Goal: Check status: Check status

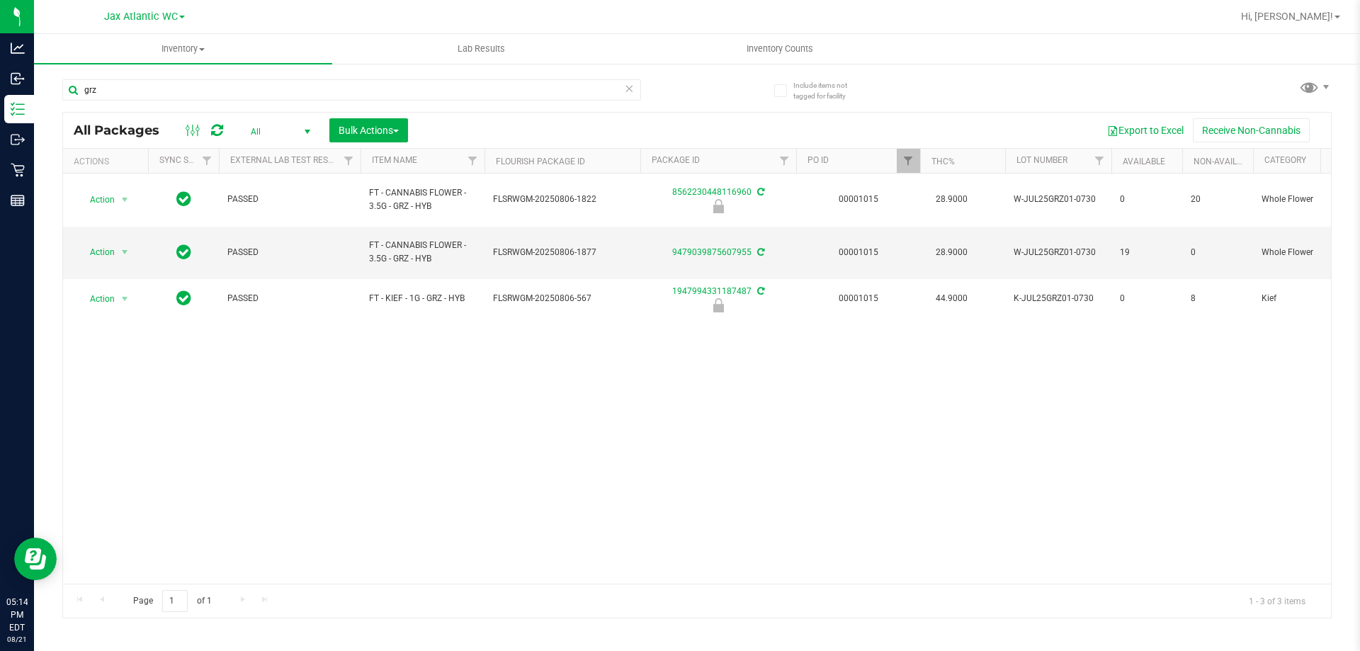
click at [1296, 12] on span "Hi, [PERSON_NAME]!" at bounding box center [1287, 16] width 92 height 11
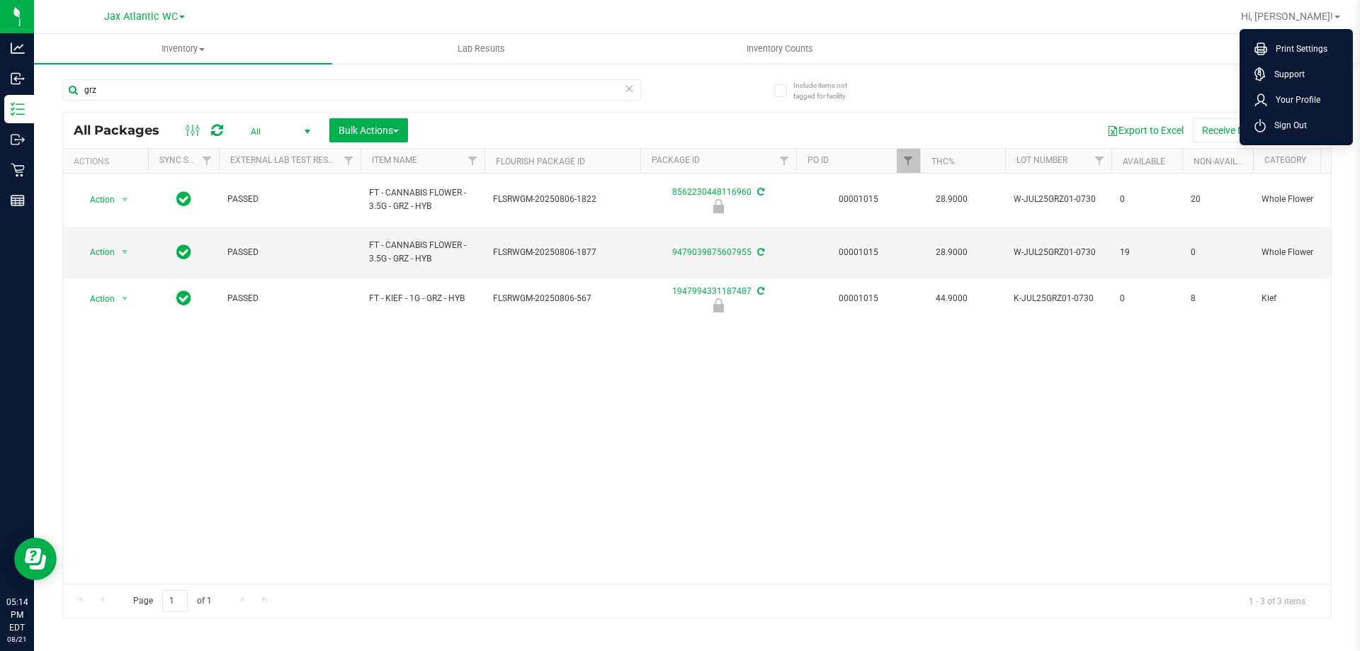
click at [1162, 75] on div "grz All Packages All Active Only Lab Samples Locked All External Internal Bulk …" at bounding box center [696, 342] width 1269 height 553
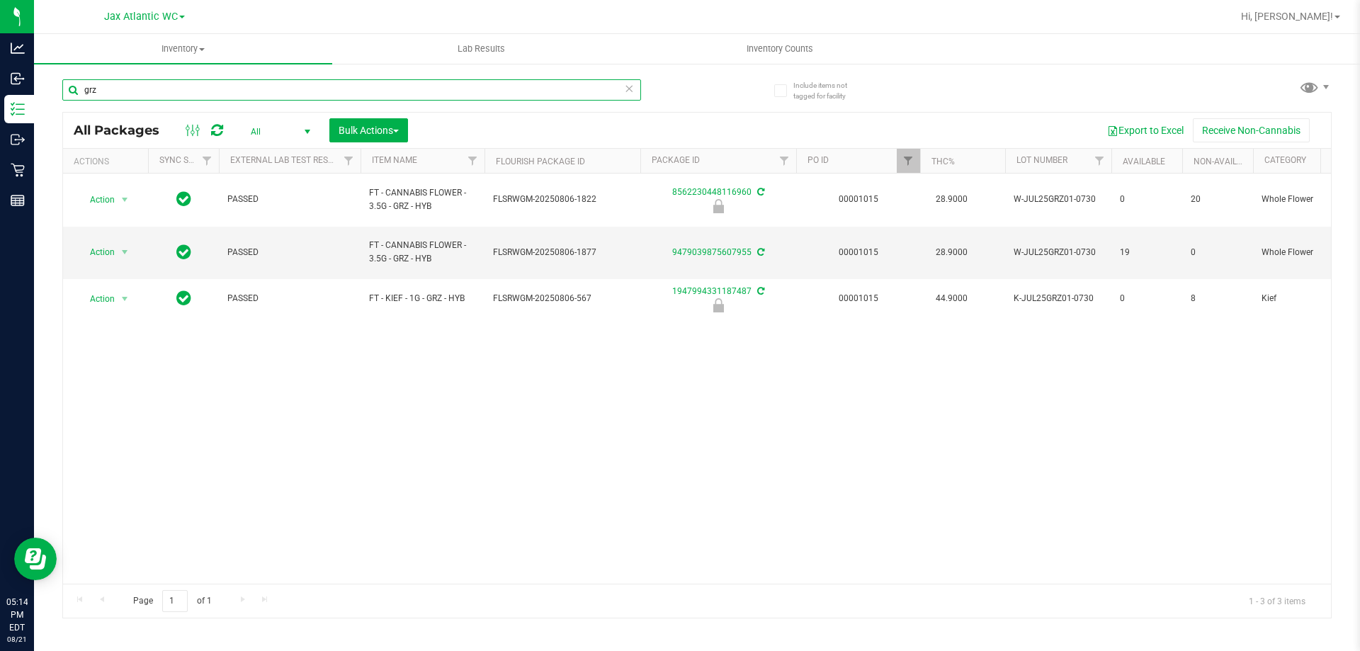
click at [140, 91] on input "grz" at bounding box center [351, 89] width 579 height 21
click at [140, 92] on input "grz" at bounding box center [351, 89] width 579 height 21
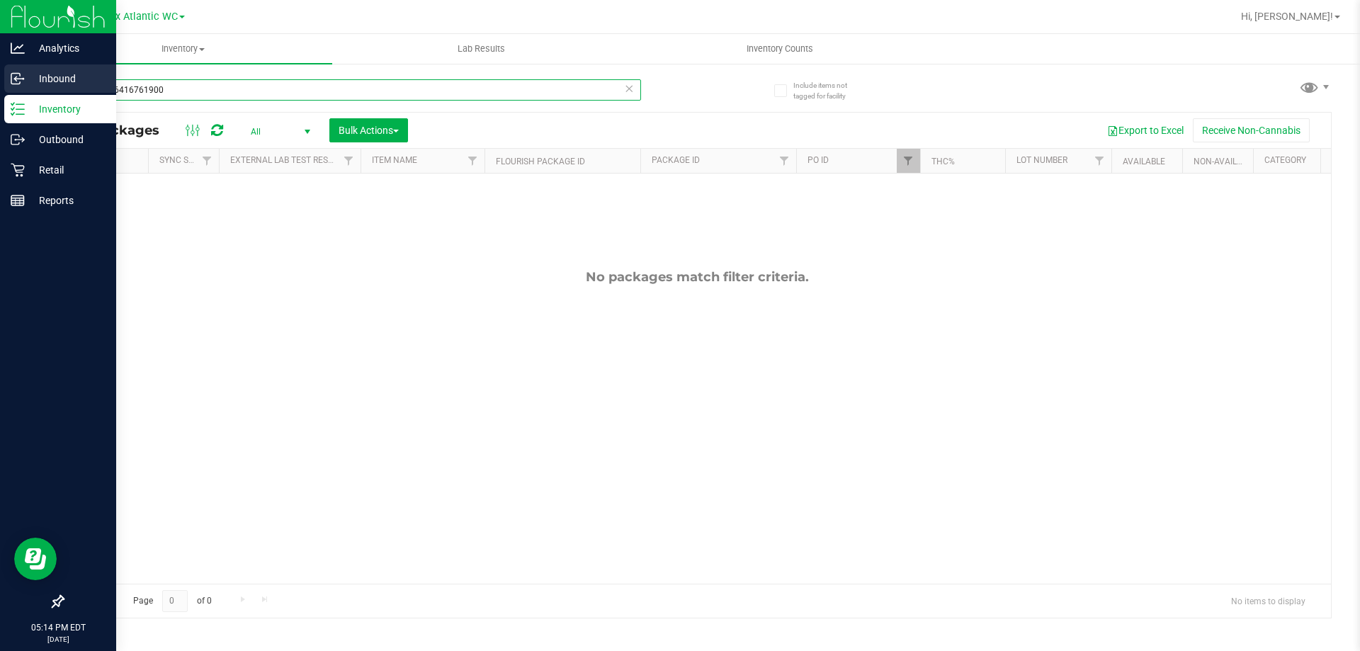
type input "7693926416761900"
click at [14, 79] on icon at bounding box center [15, 80] width 2 height 2
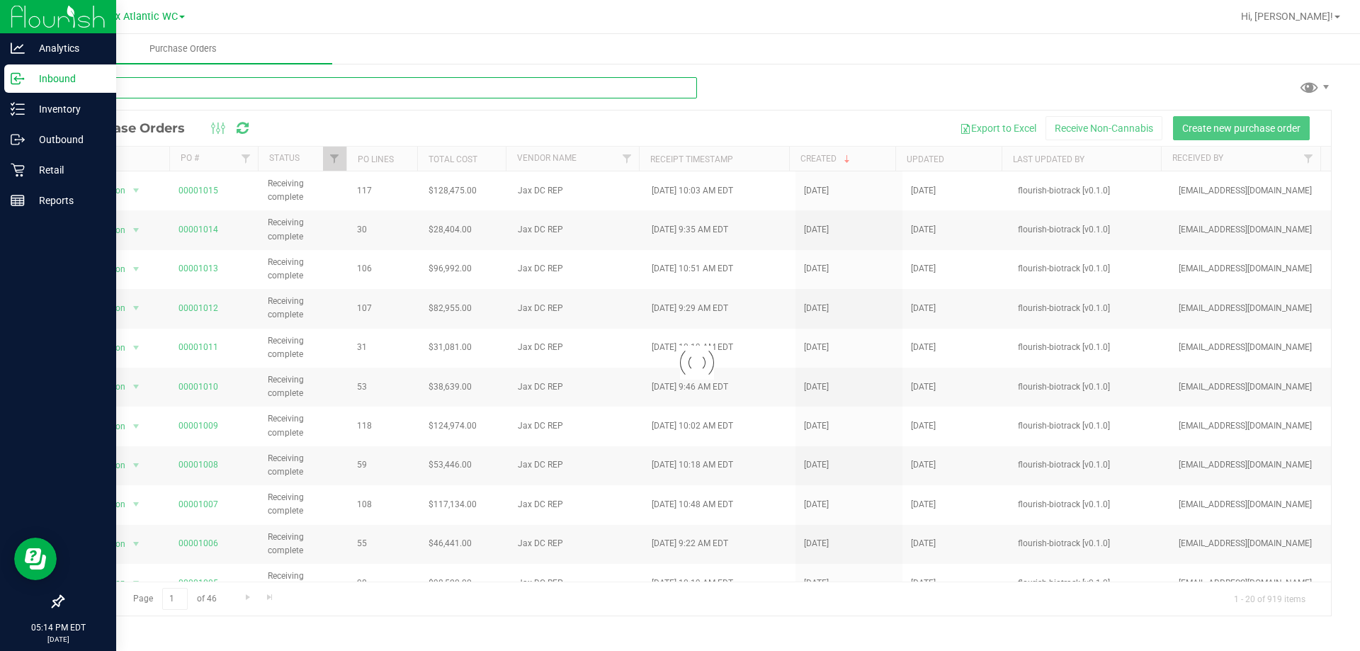
click at [137, 89] on input "text" at bounding box center [379, 87] width 635 height 21
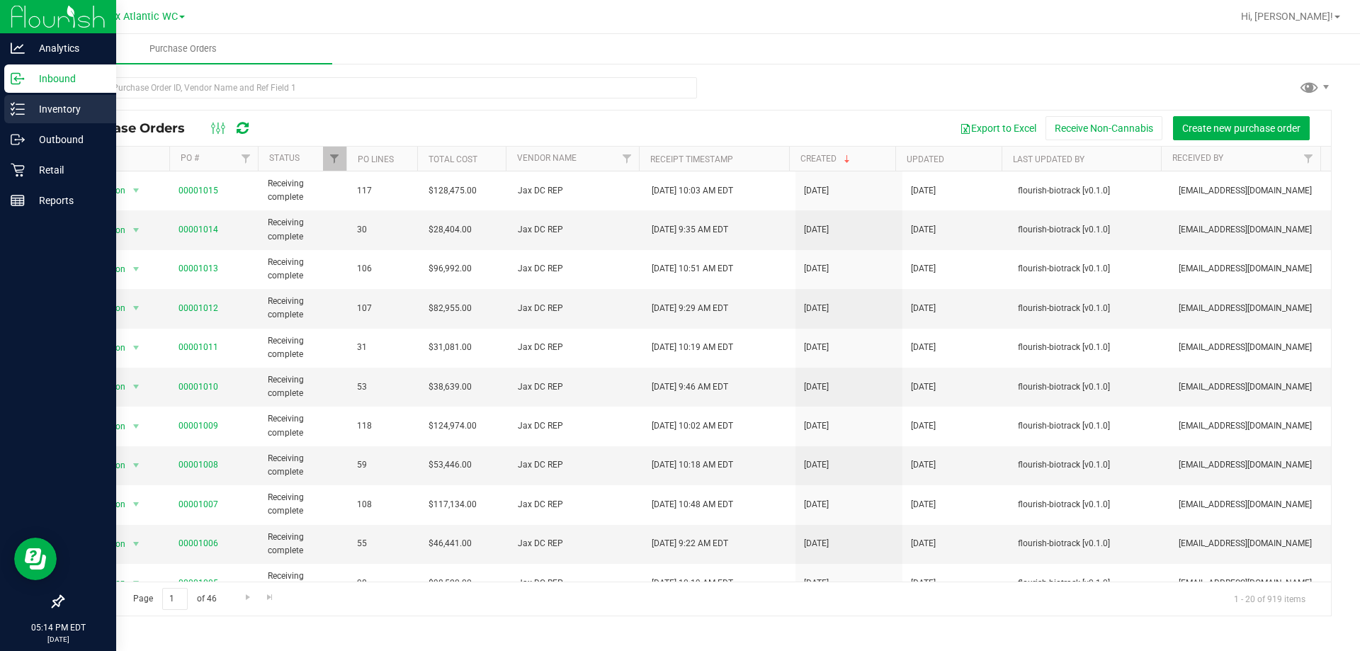
click at [2, 104] on link "Inventory" at bounding box center [58, 110] width 116 height 30
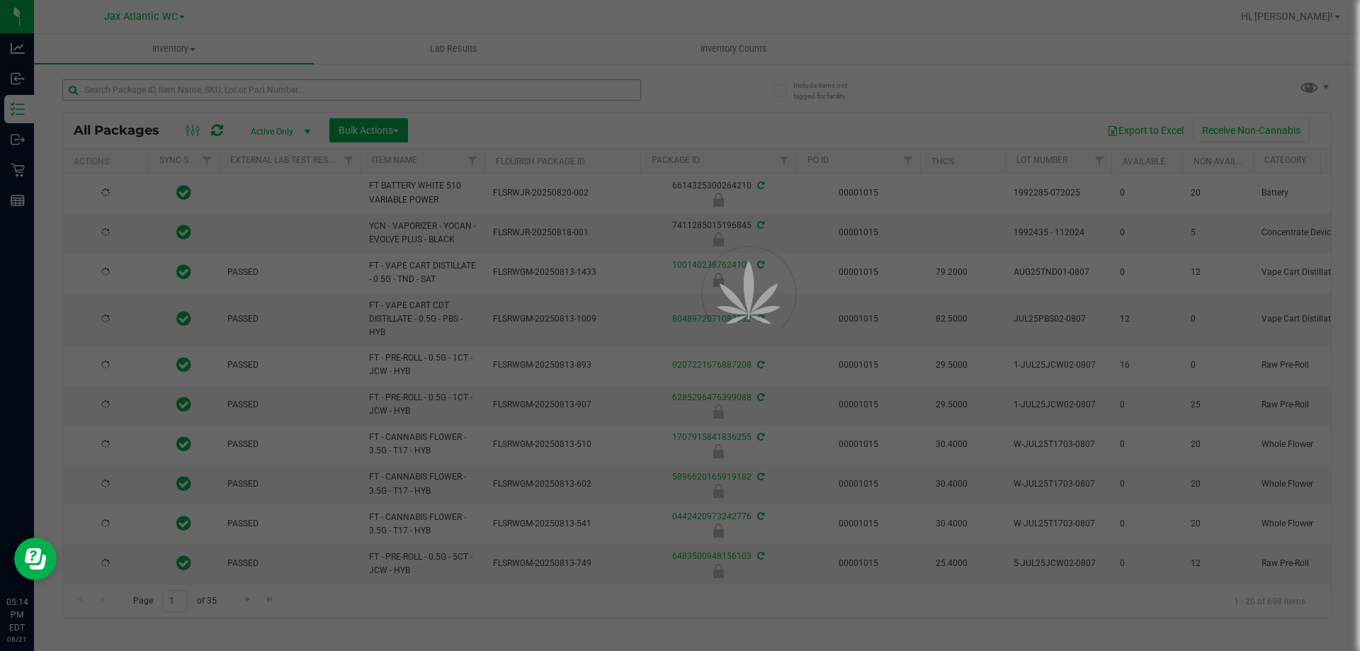
click at [155, 91] on div at bounding box center [680, 325] width 1360 height 651
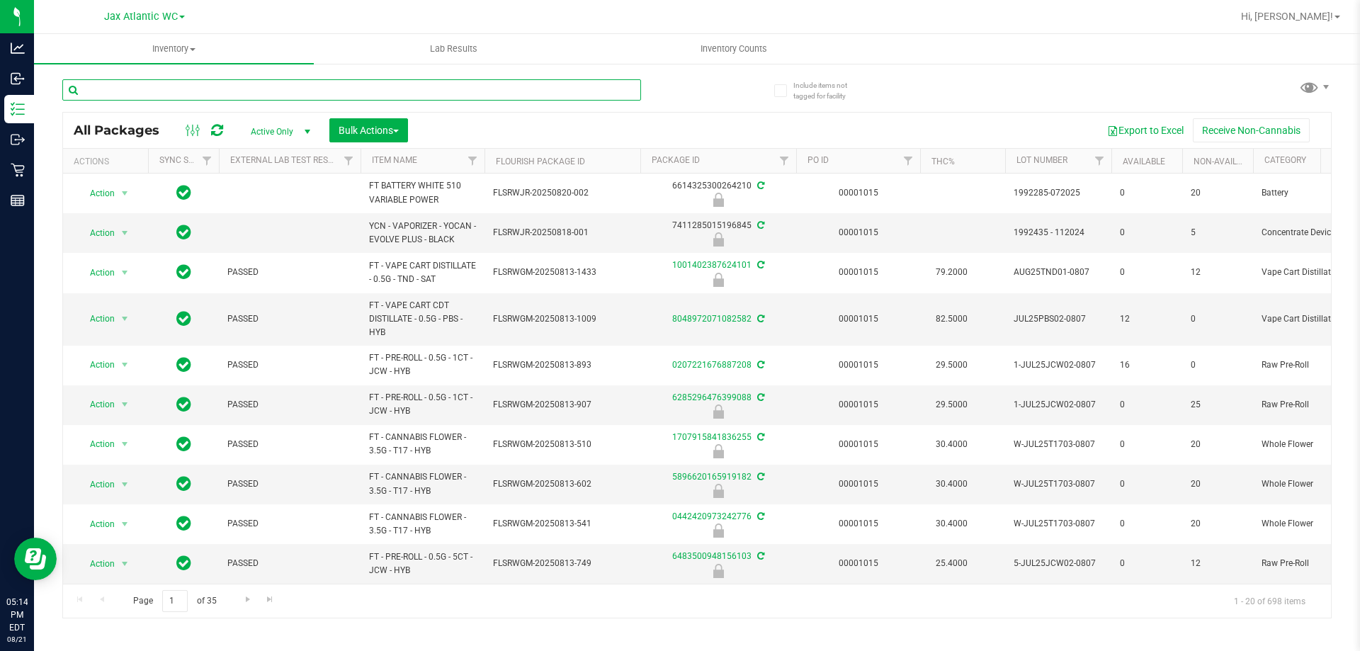
click at [155, 91] on input "text" at bounding box center [351, 89] width 579 height 21
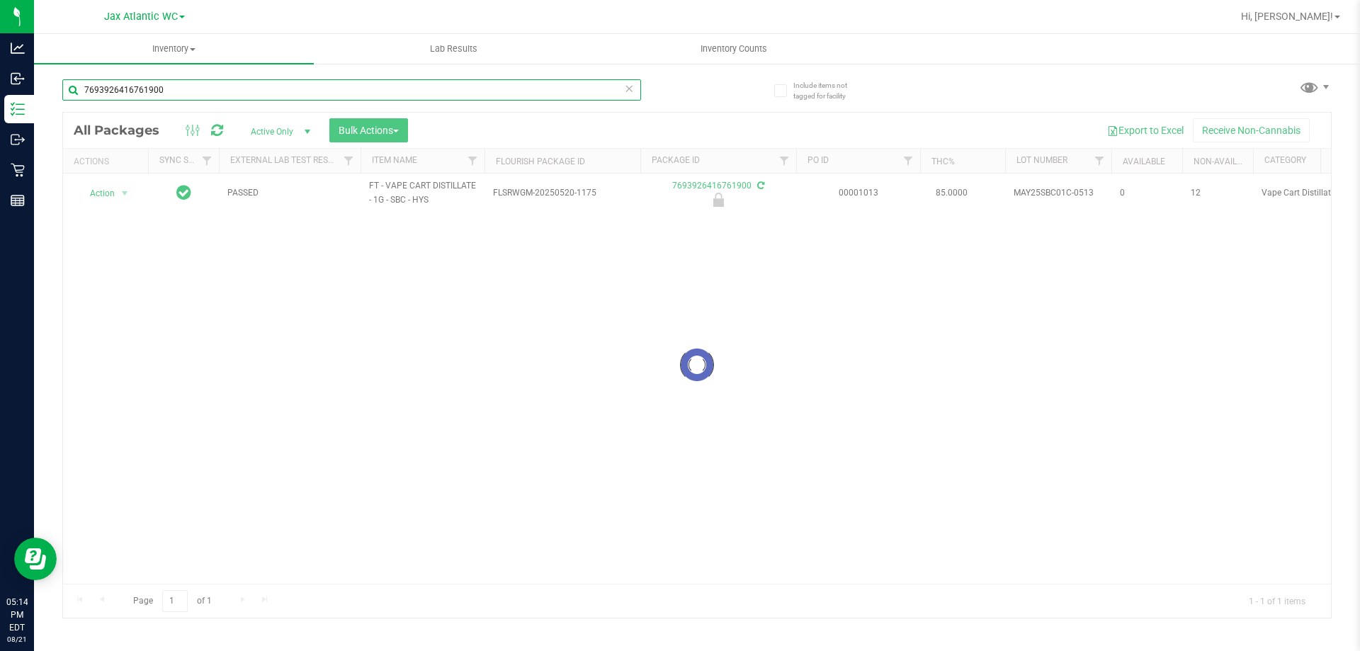
type input "7693926416761900"
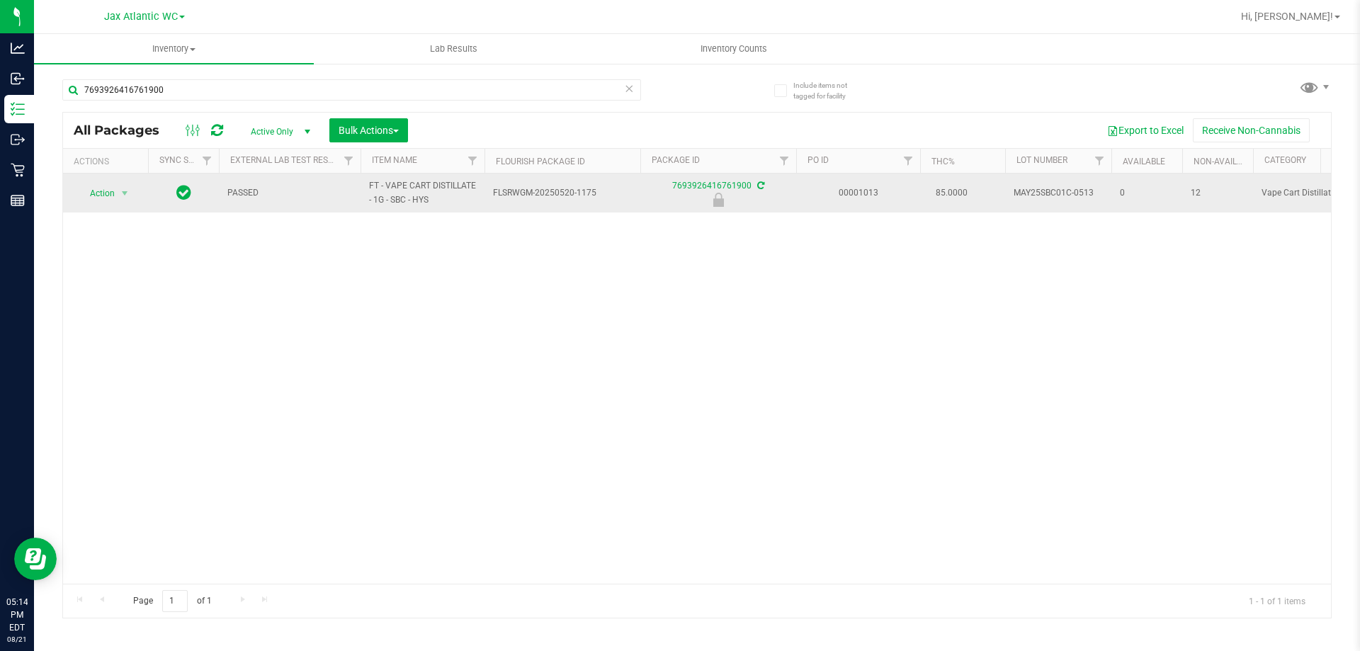
click at [101, 181] on td "Action Action Edit attributes Global inventory Locate package Package audit log…" at bounding box center [105, 193] width 85 height 39
click at [96, 188] on span "Action" at bounding box center [96, 193] width 38 height 20
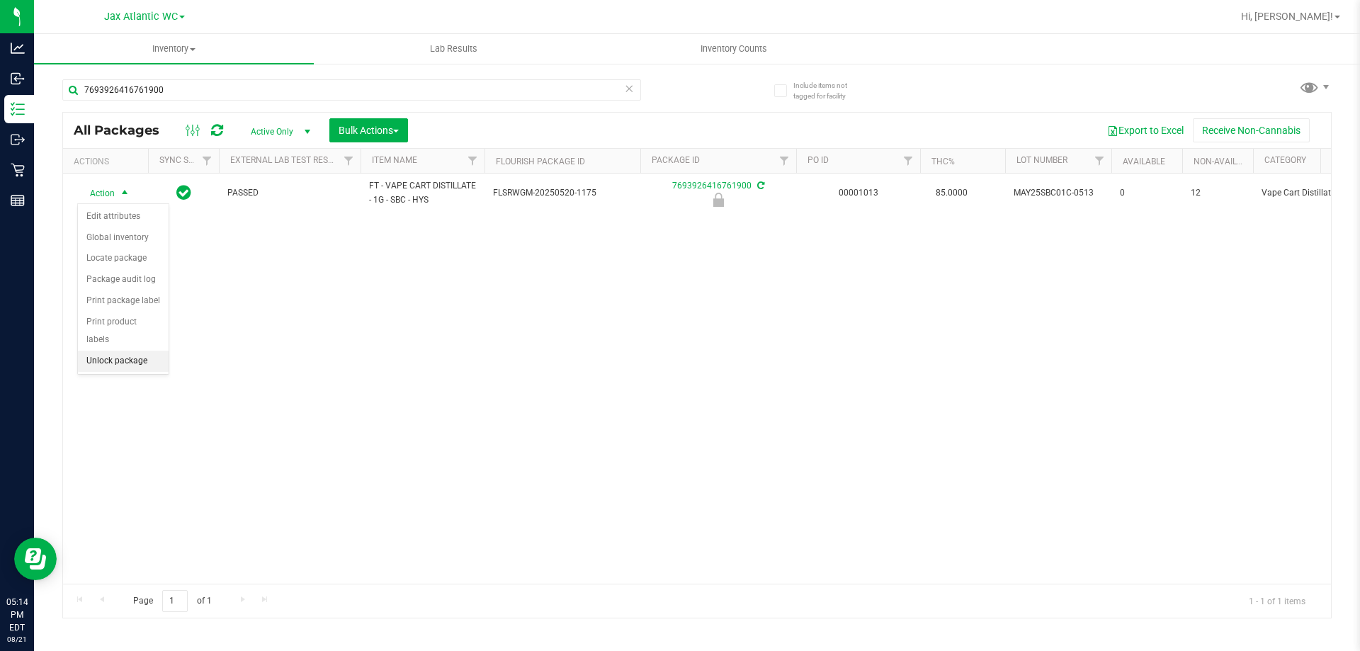
click at [122, 351] on li "Unlock package" at bounding box center [123, 361] width 91 height 21
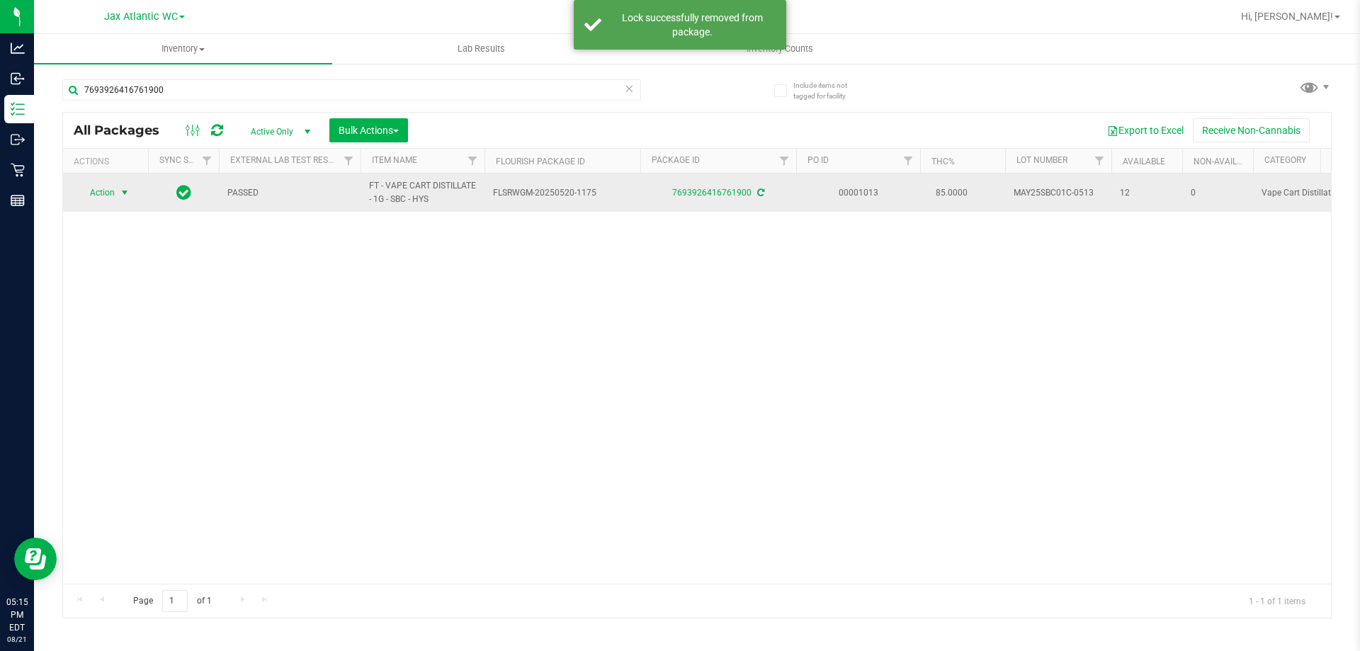
click at [112, 191] on span "Action" at bounding box center [96, 193] width 38 height 20
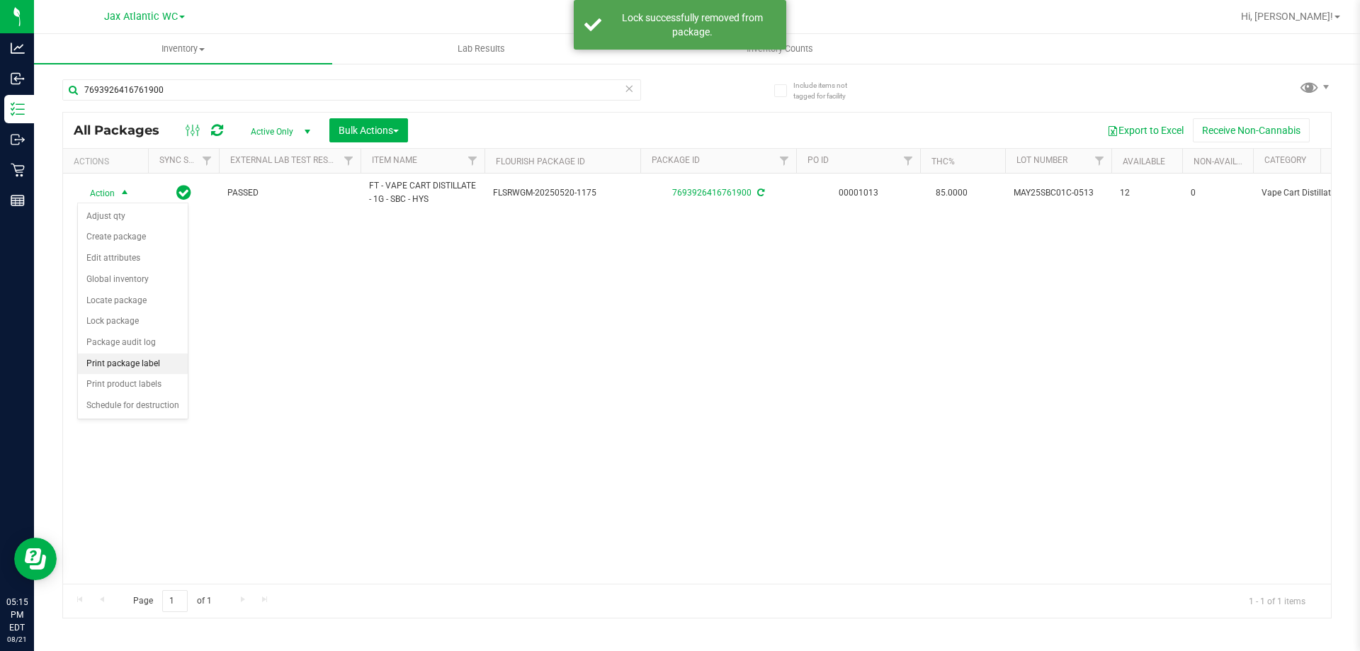
click at [118, 364] on li "Print package label" at bounding box center [133, 363] width 110 height 21
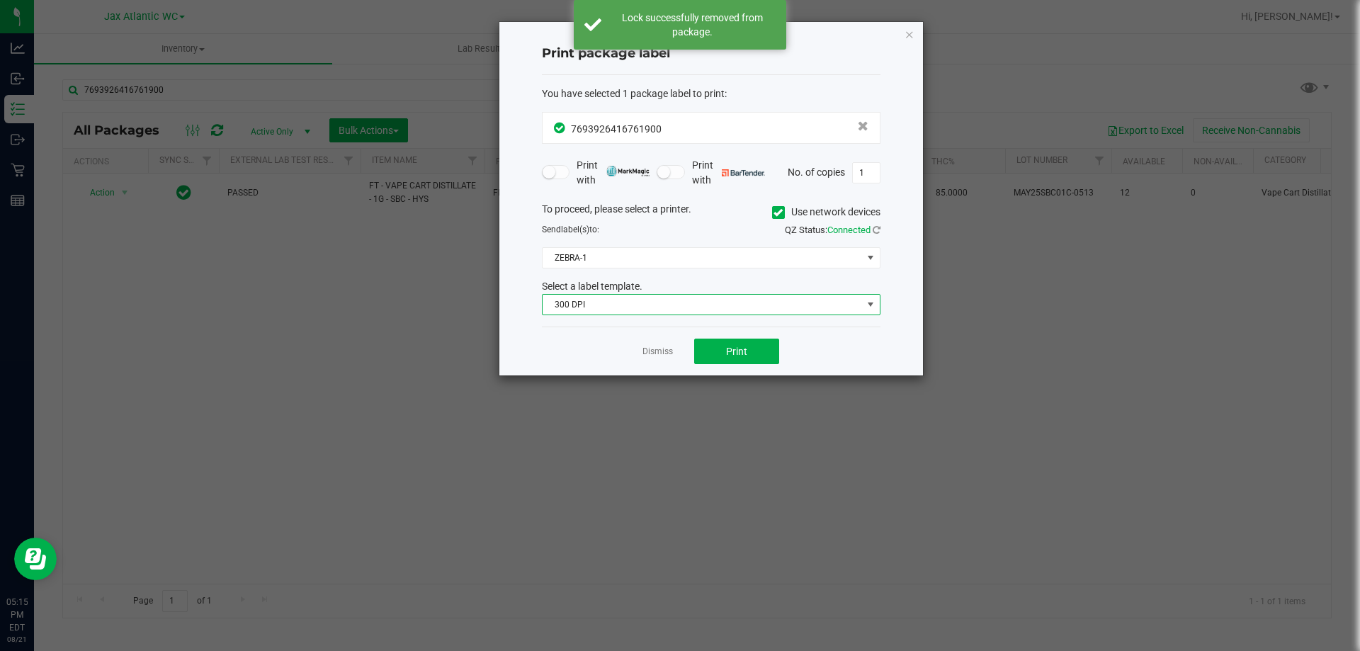
click at [735, 308] on span "300 DPI" at bounding box center [702, 305] width 319 height 20
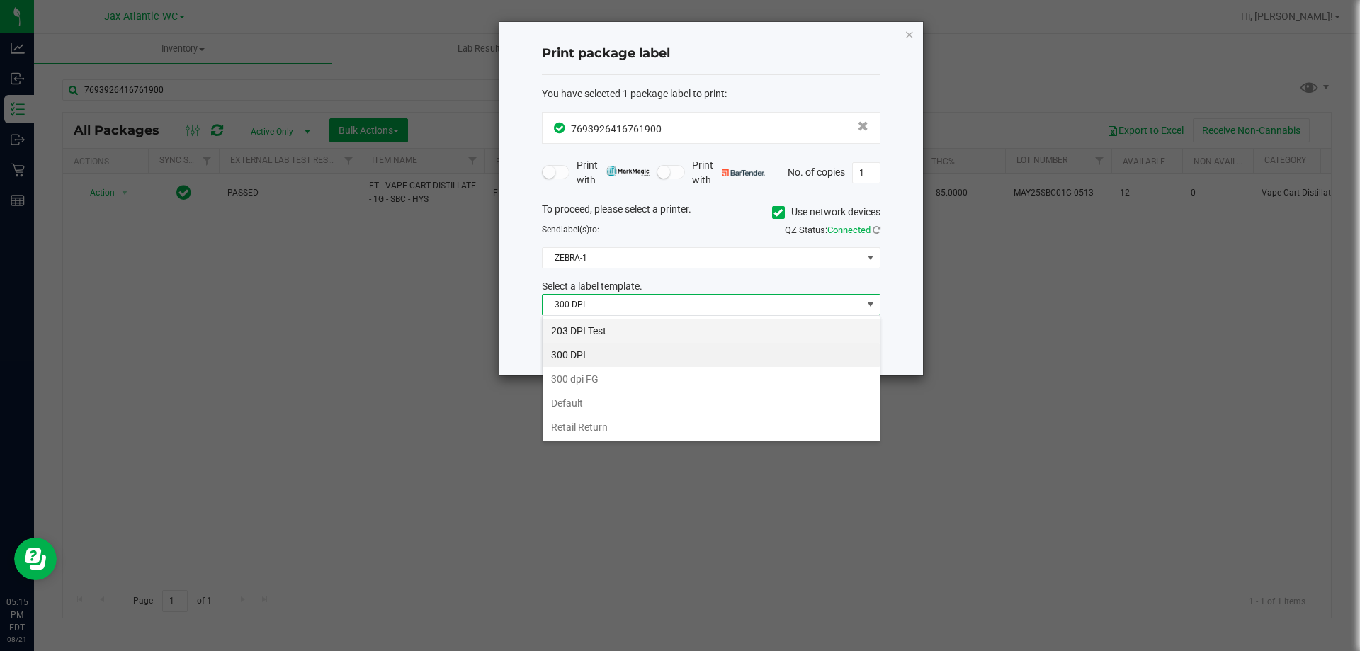
scroll to position [21, 339]
click at [633, 328] on li "203 DPI Test" at bounding box center [711, 331] width 337 height 24
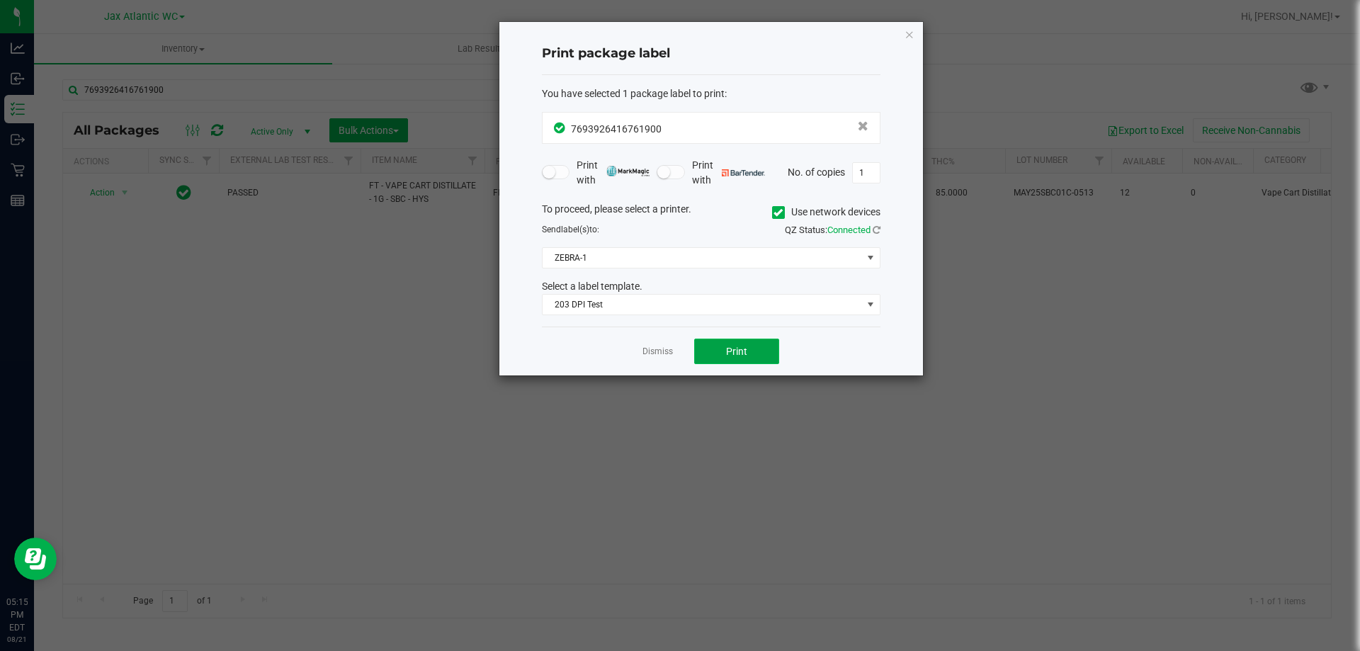
click at [730, 343] on button "Print" at bounding box center [736, 352] width 85 height 26
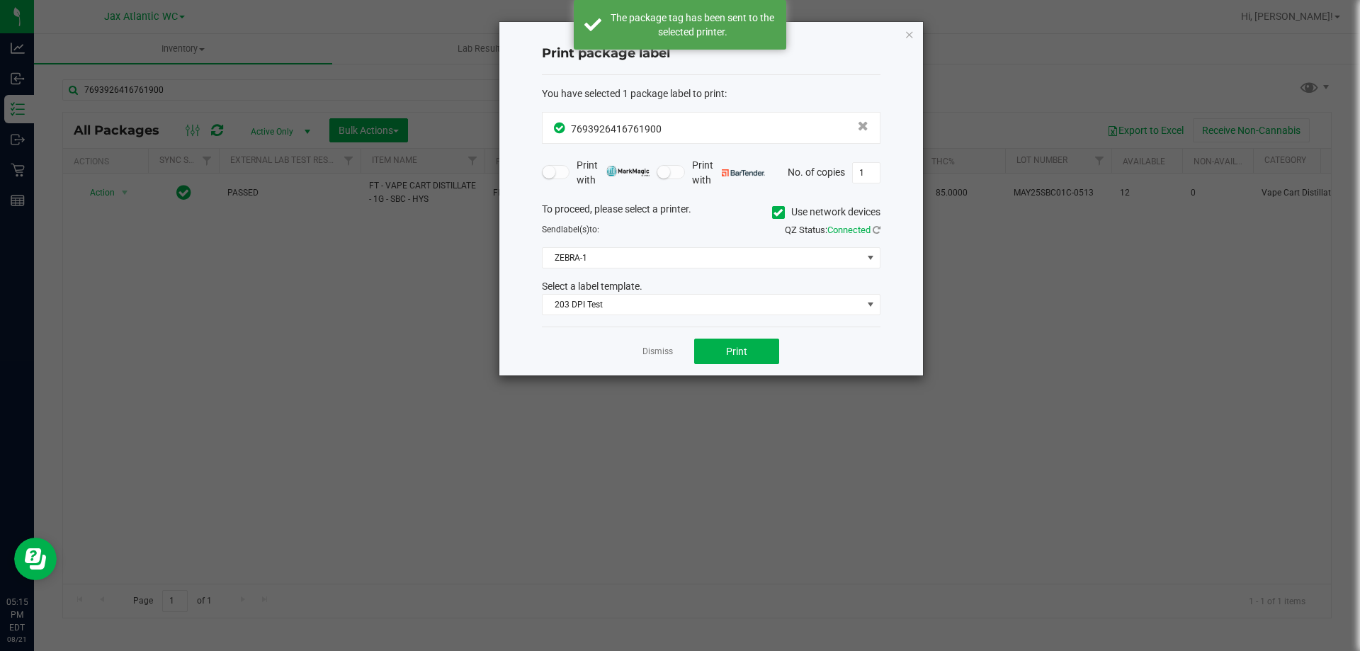
click at [673, 350] on div "Dismiss Print" at bounding box center [711, 351] width 339 height 49
click at [660, 351] on link "Dismiss" at bounding box center [658, 352] width 30 height 12
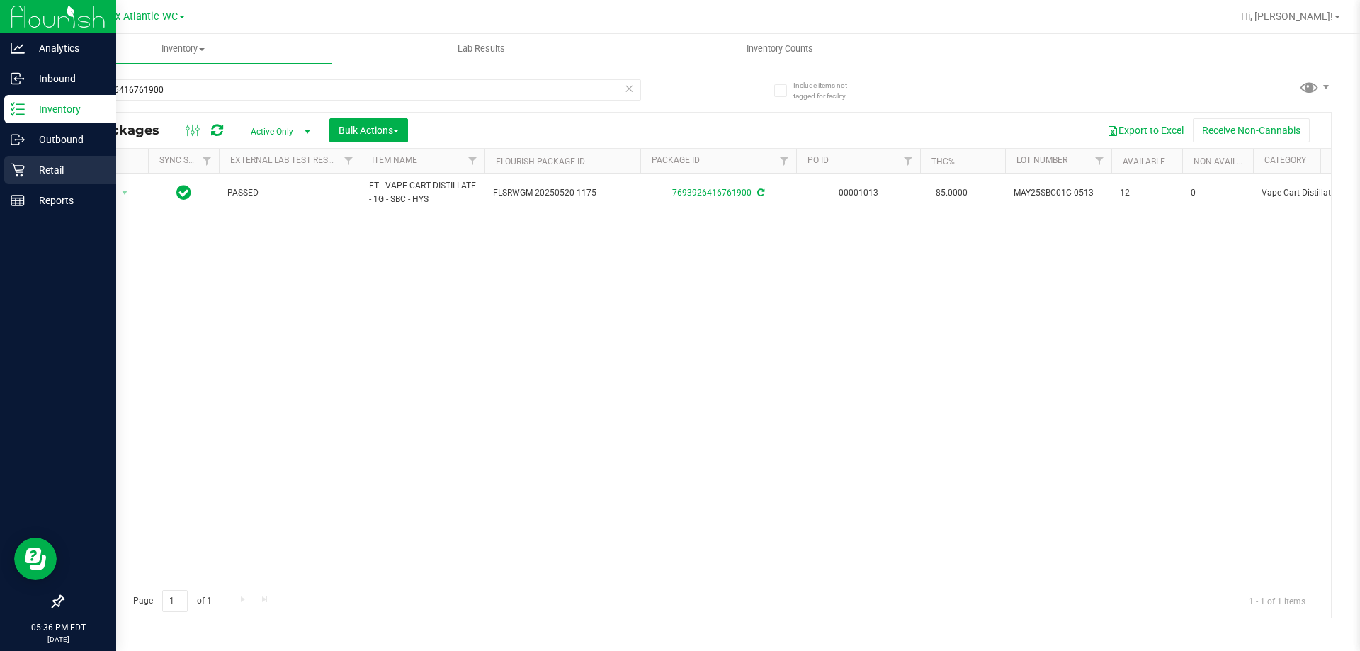
click at [27, 175] on p "Retail" at bounding box center [67, 170] width 85 height 17
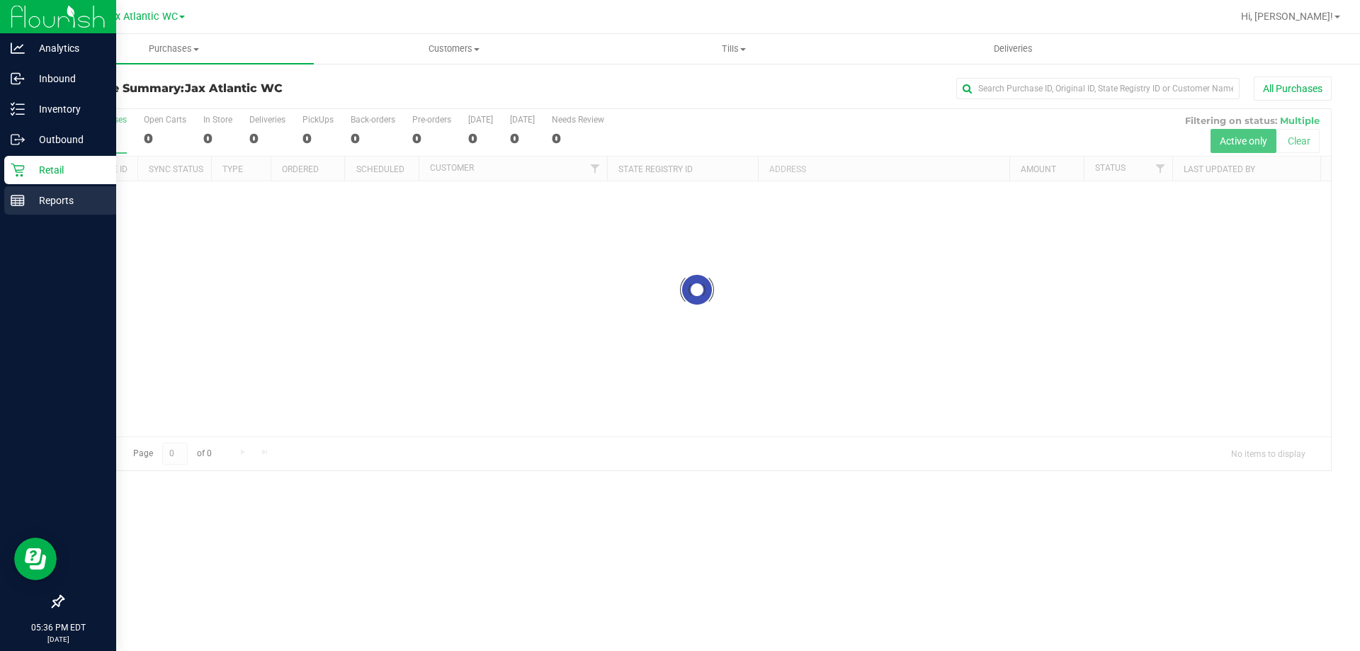
click at [18, 199] on icon at bounding box center [18, 200] width 14 height 14
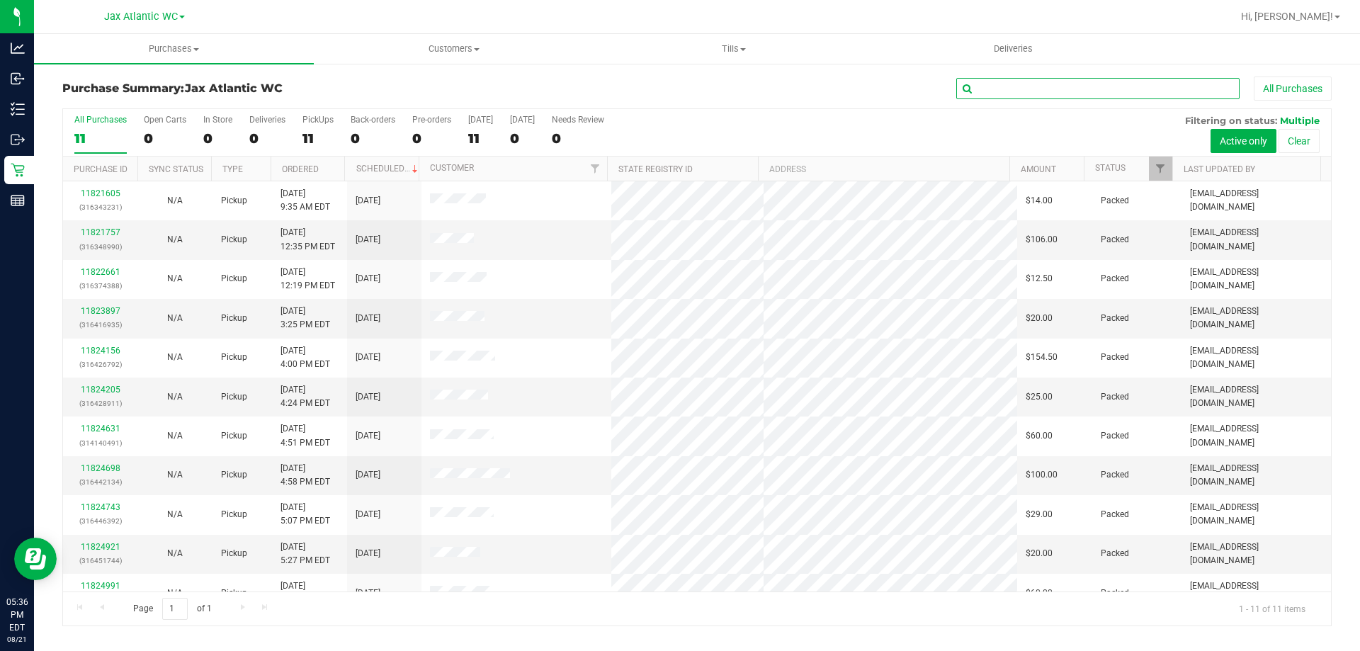
click at [1011, 90] on input "text" at bounding box center [1097, 88] width 283 height 21
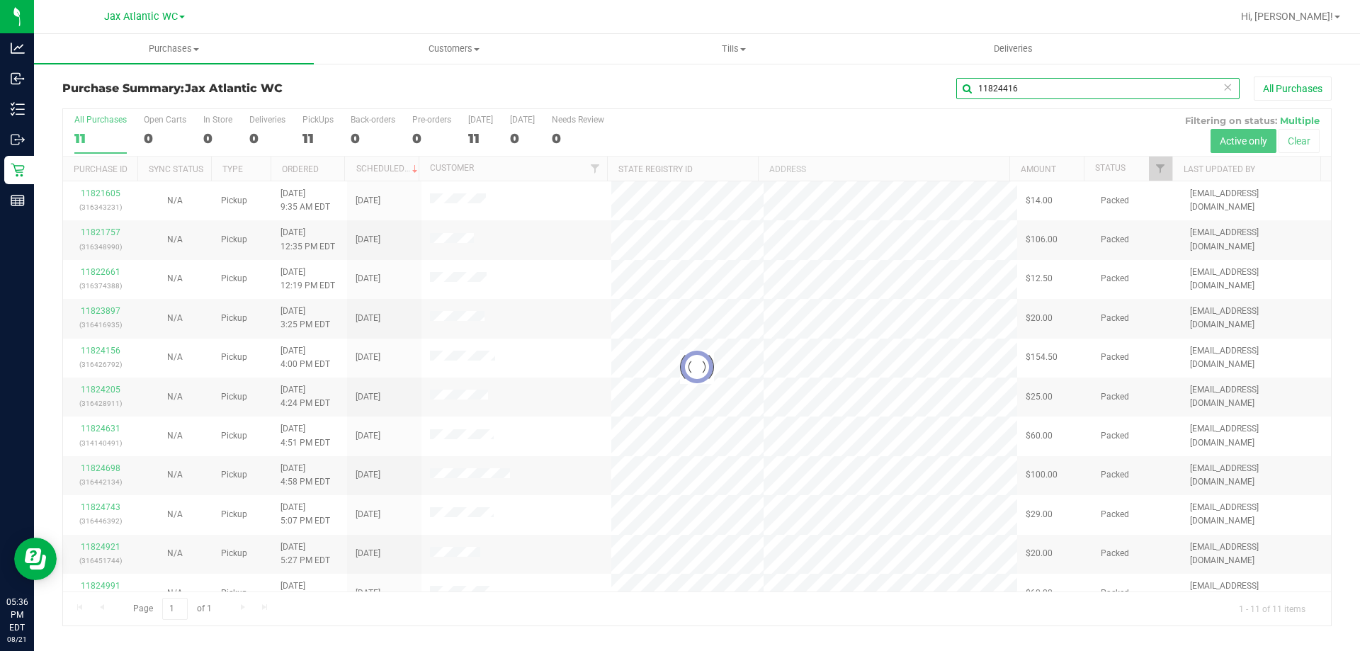
type input "11824416"
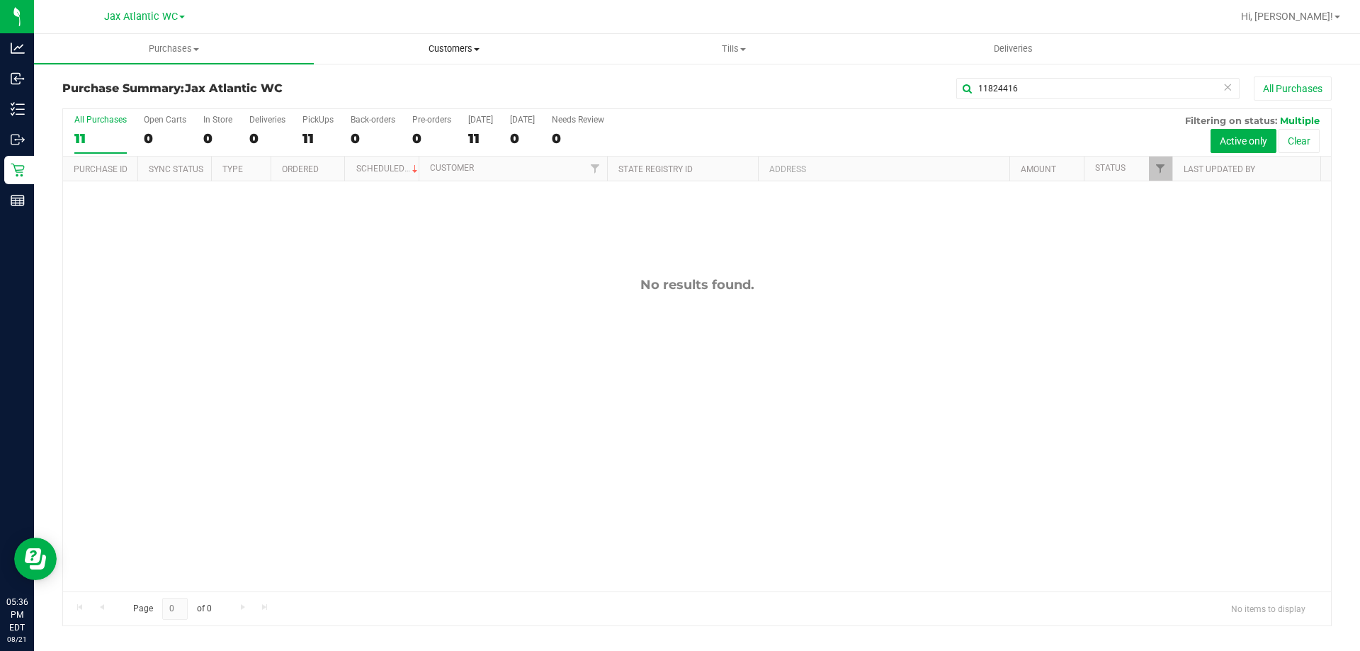
click at [443, 52] on span "Customers" at bounding box center [454, 49] width 278 height 13
click at [349, 45] on span "Customers" at bounding box center [454, 49] width 280 height 13
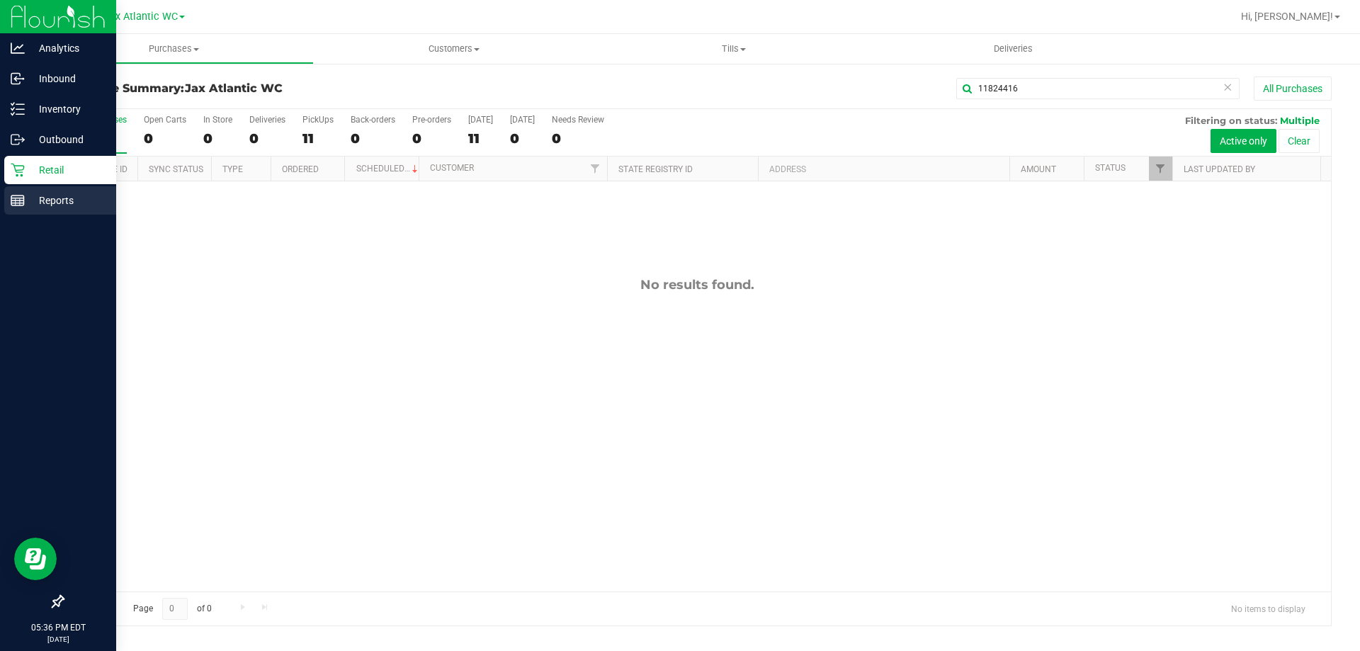
click at [21, 198] on line at bounding box center [17, 198] width 13 height 0
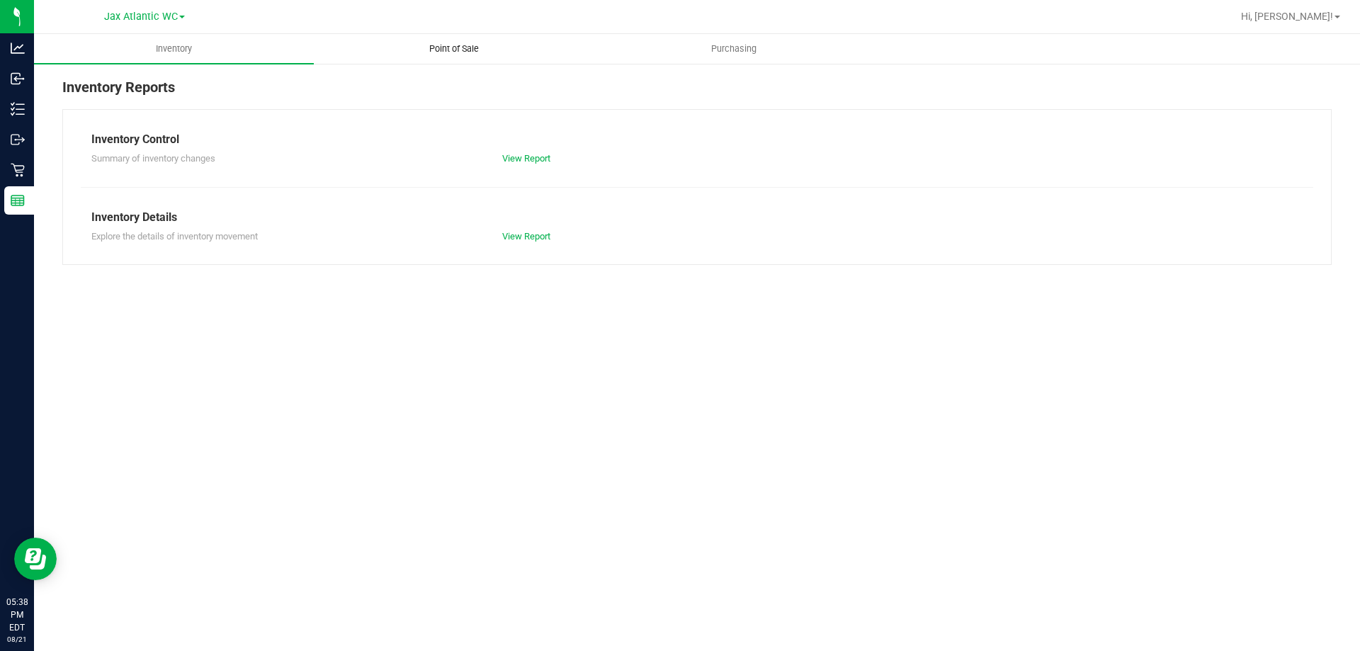
click at [472, 51] on span "Point of Sale" at bounding box center [454, 49] width 88 height 13
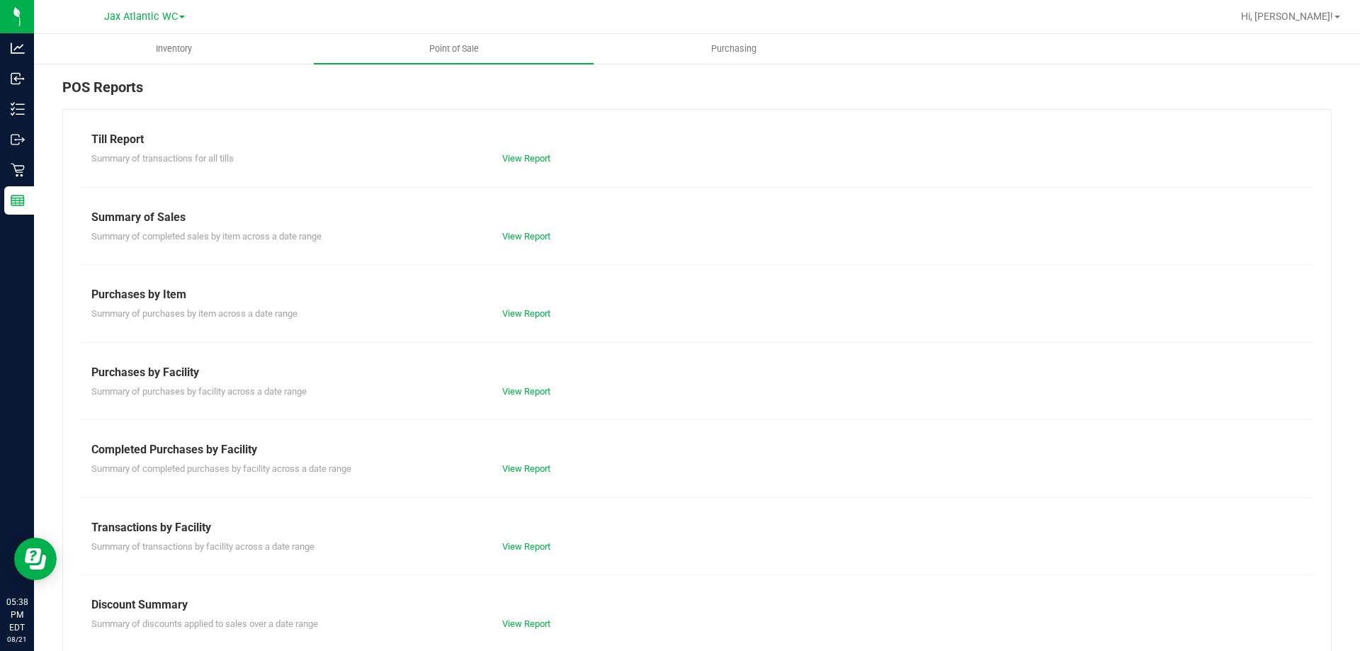
click at [519, 477] on div "Till Report Summary of transactions for all tills View Report Summary of Sales …" at bounding box center [696, 419] width 1269 height 621
click at [519, 473] on link "View Report" at bounding box center [526, 468] width 48 height 11
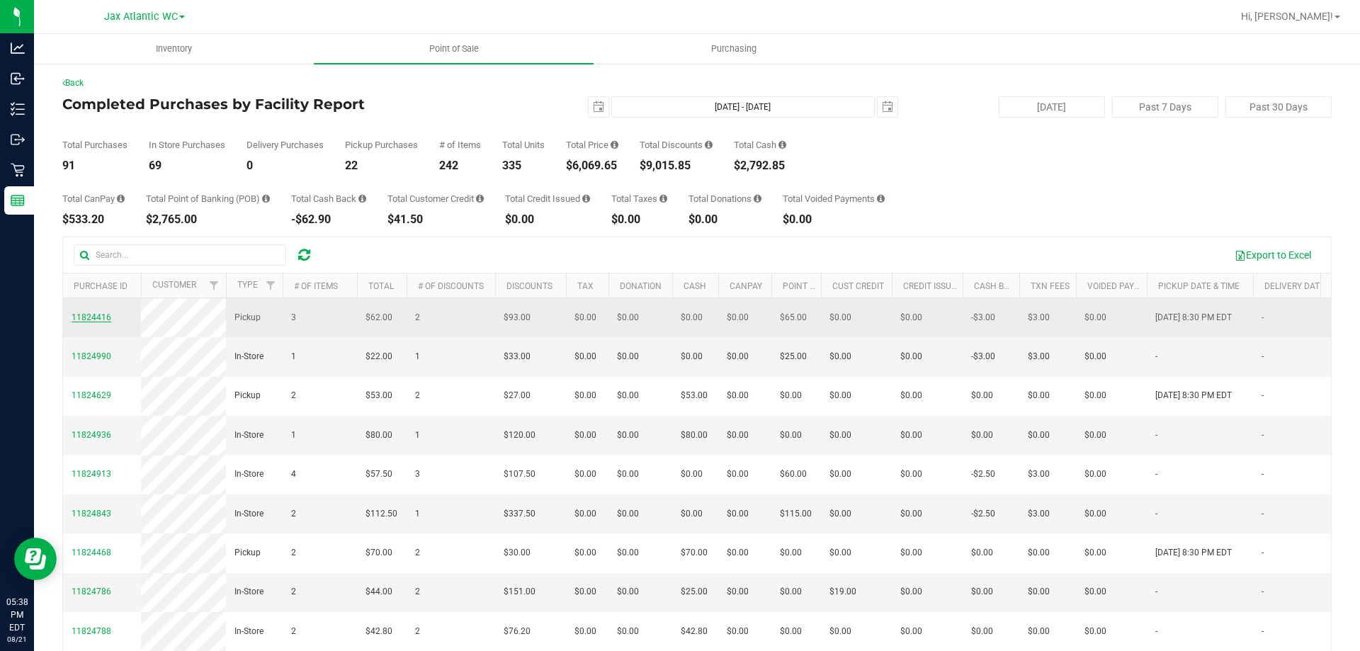
click at [82, 316] on span "11824416" at bounding box center [92, 317] width 40 height 10
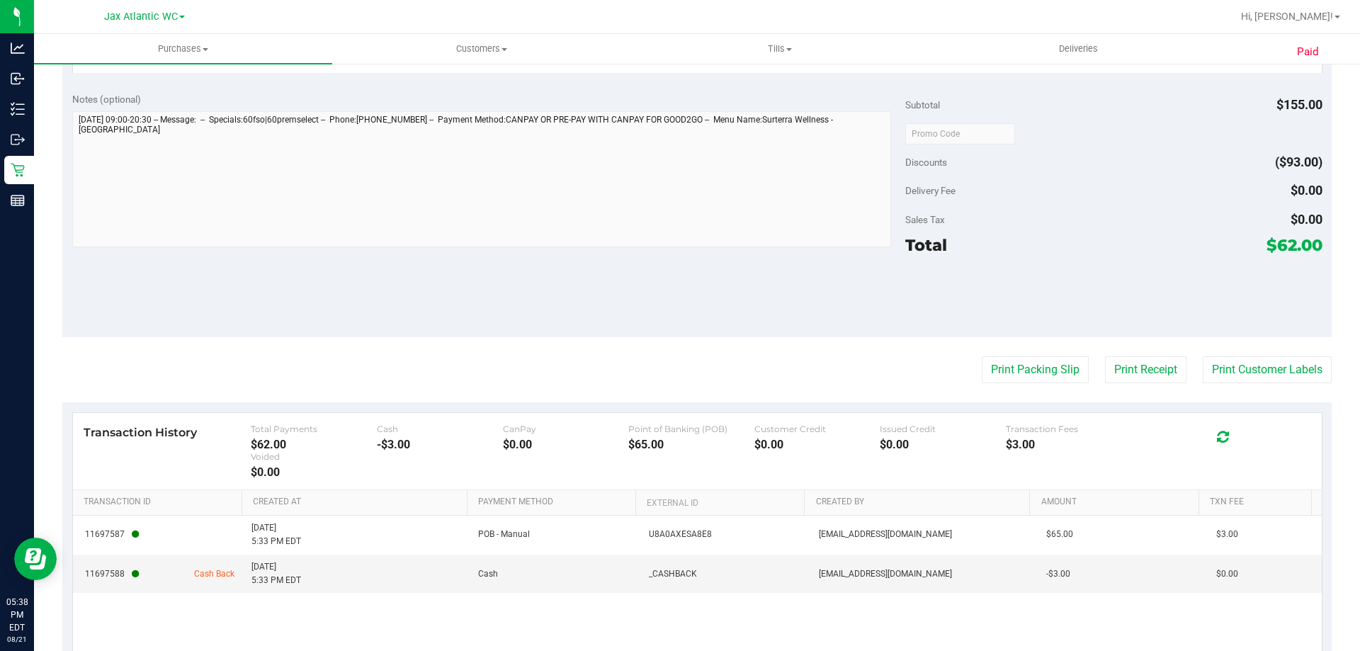
scroll to position [659, 0]
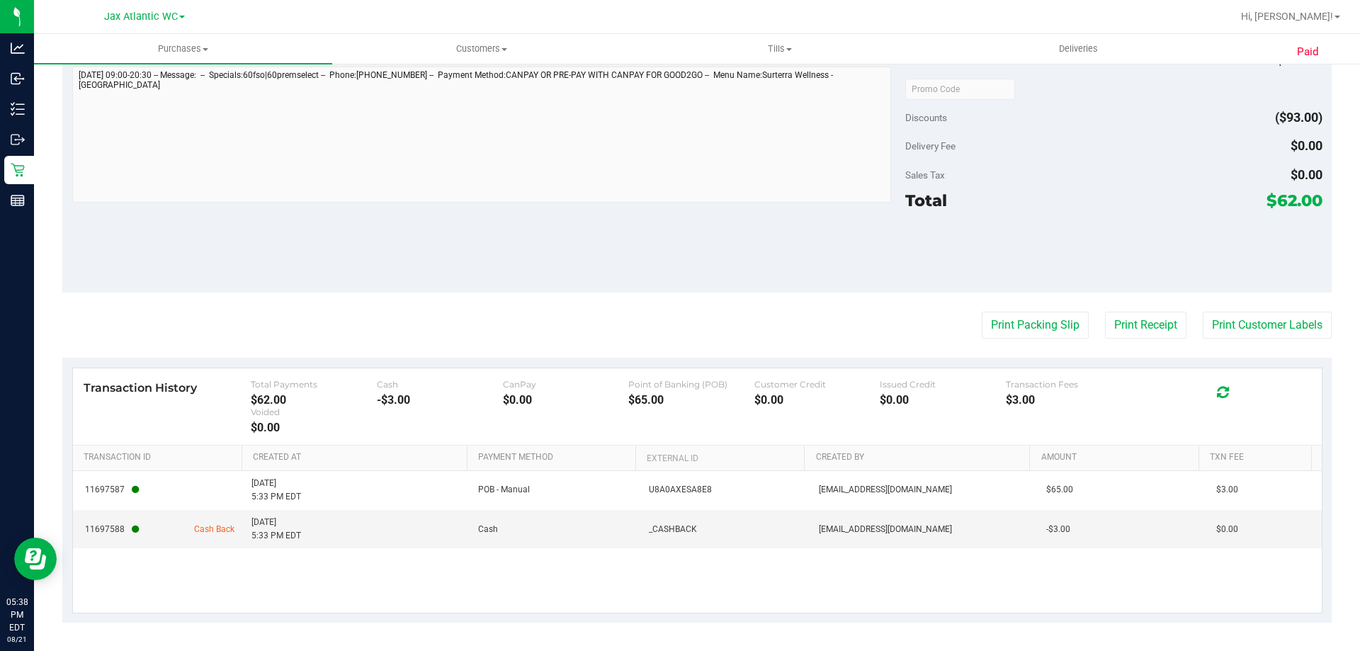
click at [278, 258] on div "Notes (optional) Subtotal $155.00 Discounts ($93.00) Delivery Fee $0.00 Sales T…" at bounding box center [696, 165] width 1269 height 255
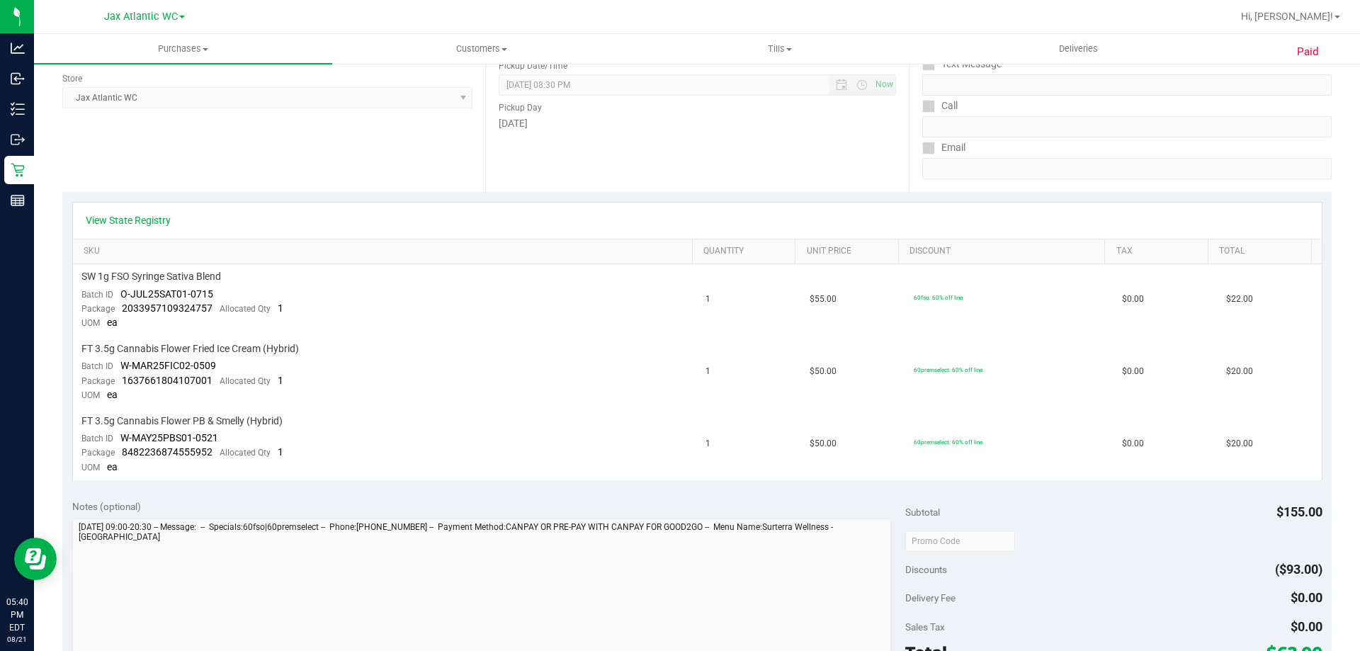
scroll to position [0, 0]
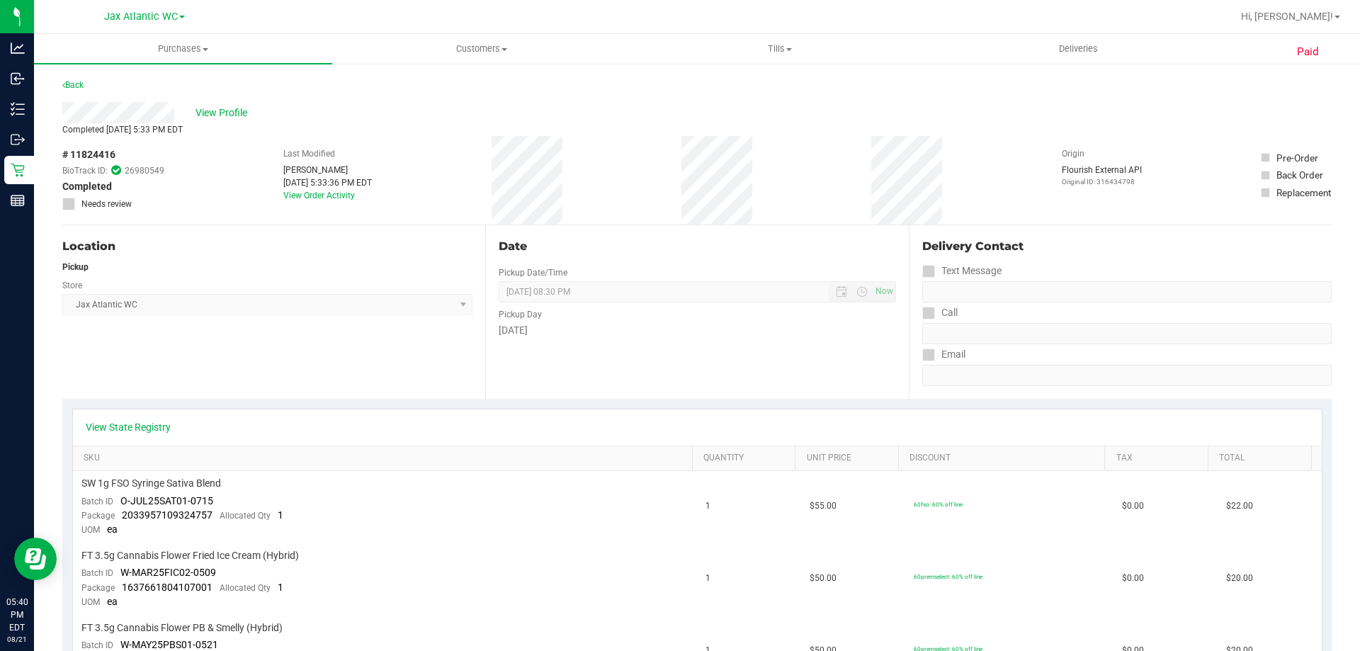
click at [264, 254] on div "Location" at bounding box center [267, 246] width 410 height 17
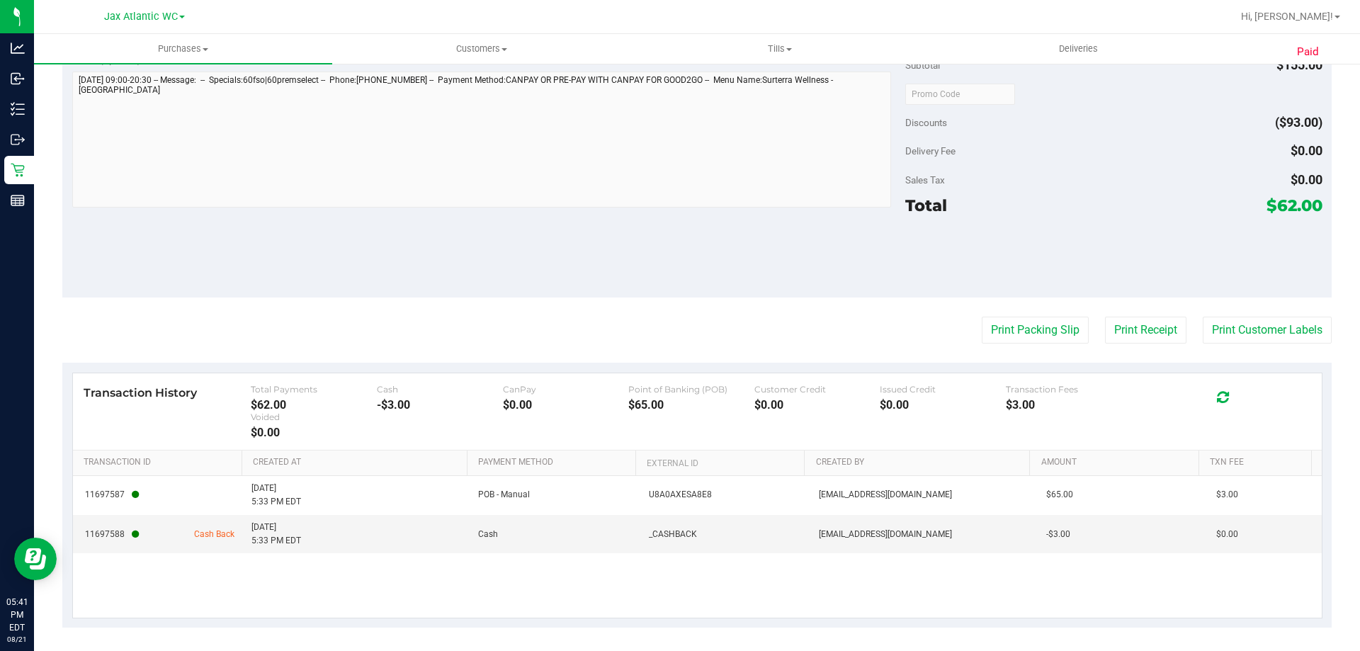
scroll to position [659, 0]
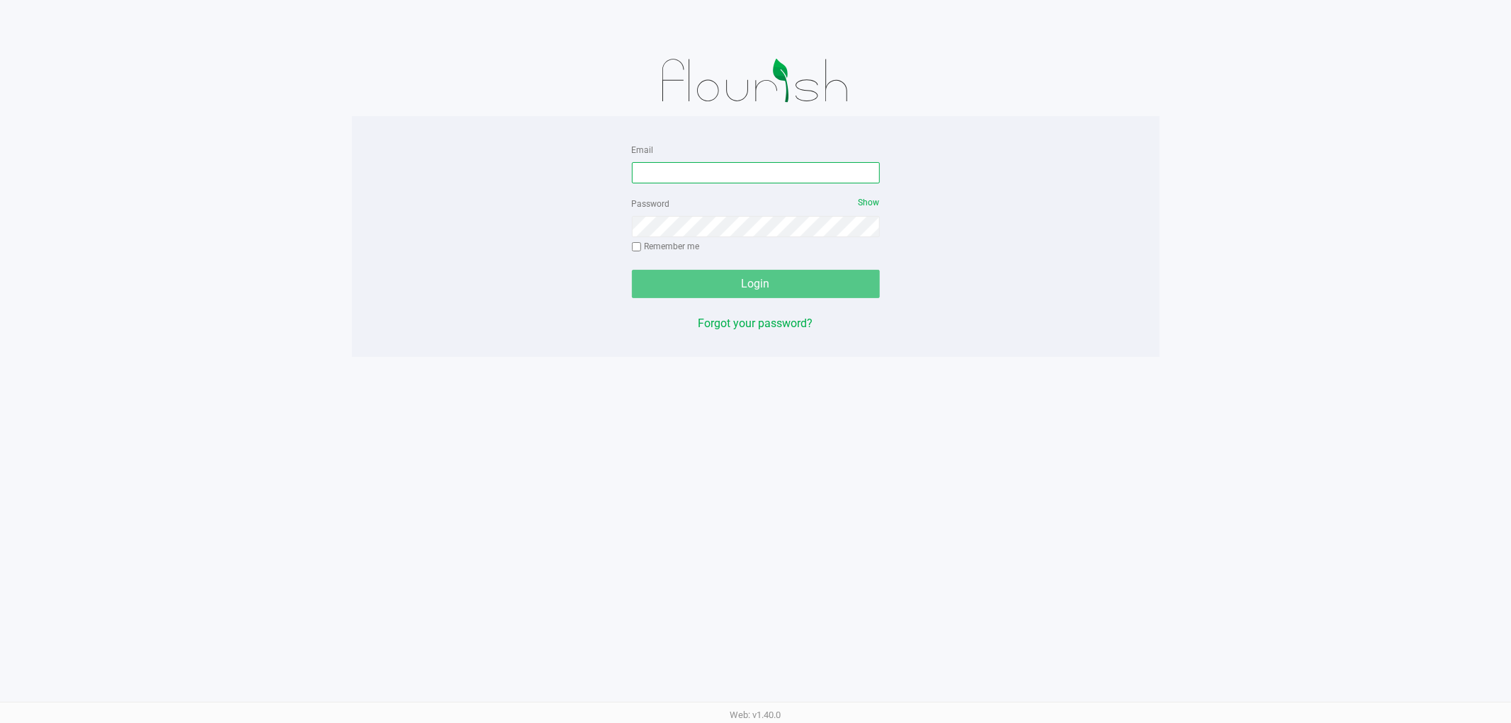
click at [689, 172] on input "Email" at bounding box center [756, 172] width 248 height 21
click at [704, 168] on input "[EMAIL_ADDRESS][DOMAIN_NAME]" at bounding box center [756, 172] width 248 height 21
click at [704, 168] on input "WellnessJAX2019!elovette@liveparallel.com" at bounding box center [756, 172] width 248 height 21
type input "[EMAIL_ADDRESS][DOMAIN_NAME]"
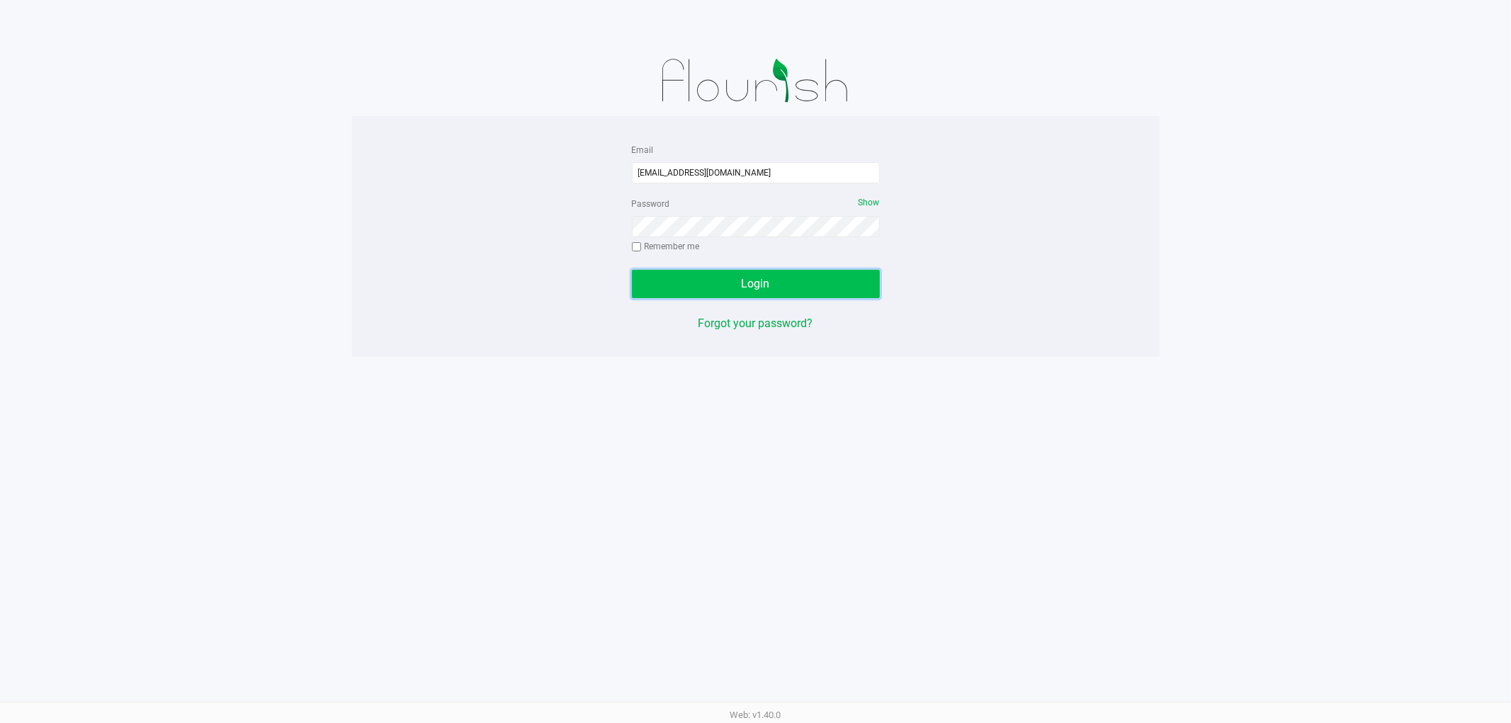
click at [752, 288] on span "Login" at bounding box center [756, 283] width 28 height 13
